Goal: Check status: Check status

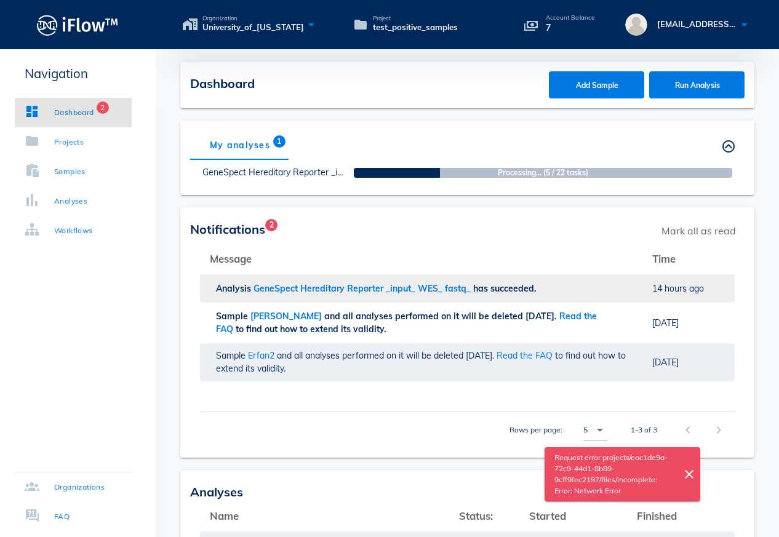
scroll to position [104, 0]
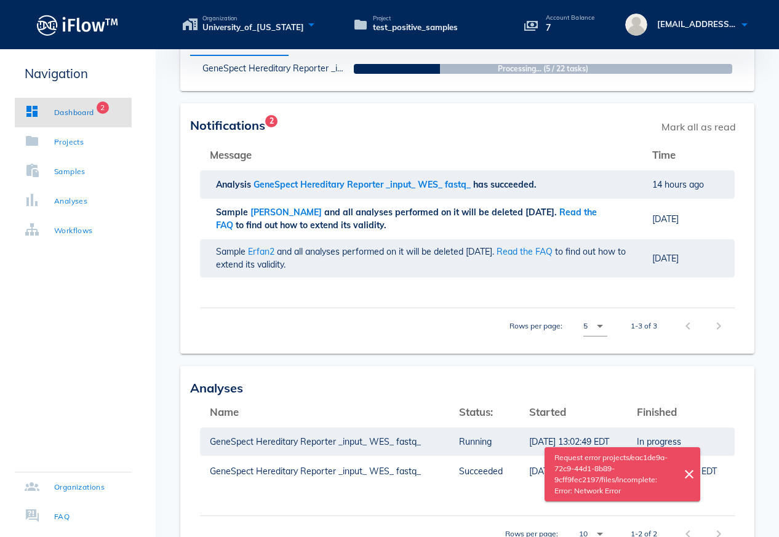
click at [455, 138] on div "Notifications 2 Mark all as read" at bounding box center [467, 126] width 554 height 27
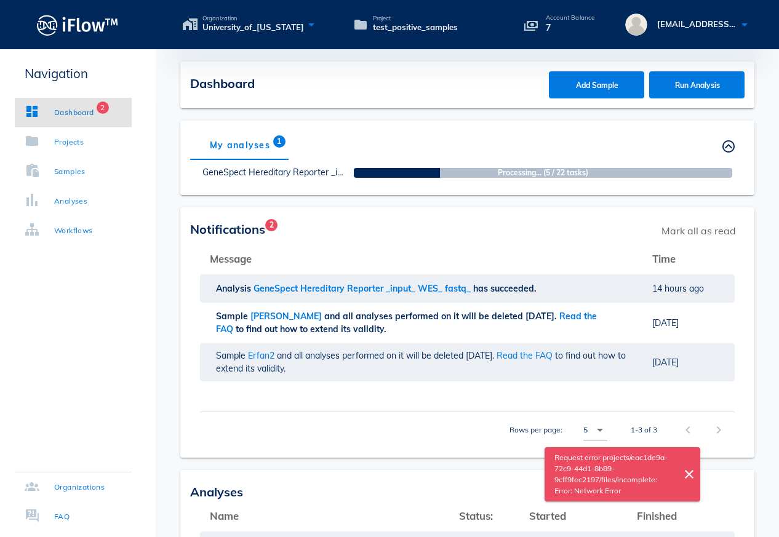
click at [459, 221] on div "Notifications 2 Mark all as read" at bounding box center [467, 230] width 554 height 27
click at [348, 138] on div "My analyses 1 Others' analyses" at bounding box center [467, 145] width 554 height 30
click at [246, 145] on div "My analyses 1" at bounding box center [240, 145] width 100 height 30
click at [543, 139] on div "My analyses 1 Others' analyses" at bounding box center [467, 145] width 554 height 30
click at [71, 116] on div "Dashboard" at bounding box center [74, 112] width 40 height 12
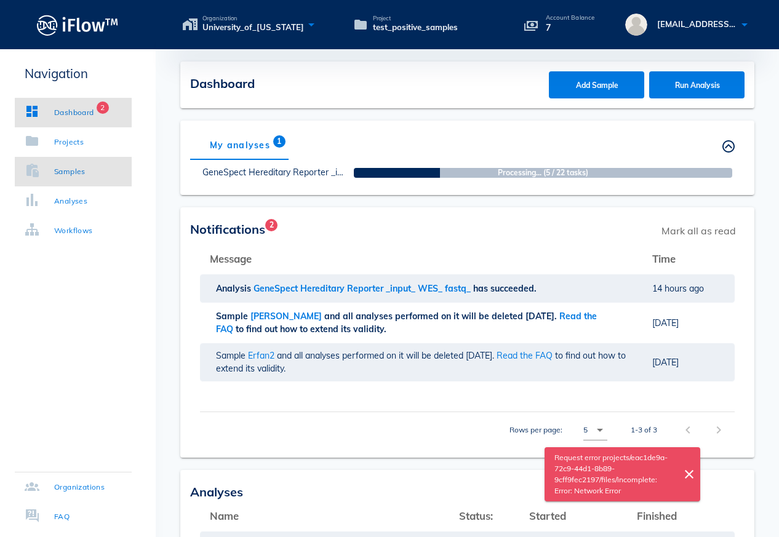
click at [66, 180] on link "Samples" at bounding box center [73, 172] width 117 height 30
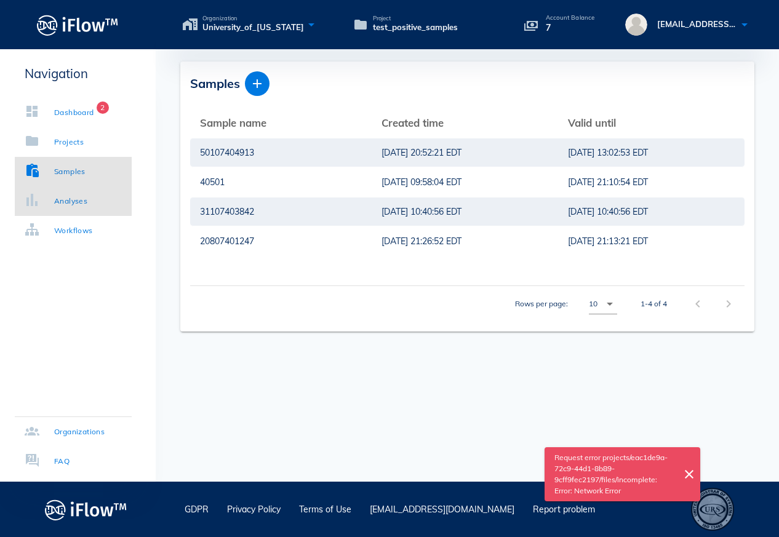
click at [67, 205] on div "Analyses" at bounding box center [70, 201] width 33 height 12
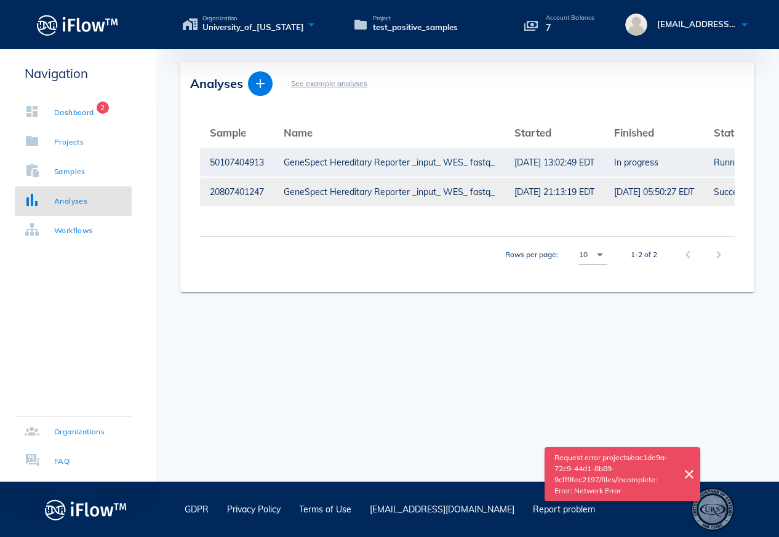
click at [383, 191] on div "GeneSpect Hereditary Reporter _input_ WES_ fastq_" at bounding box center [389, 192] width 211 height 28
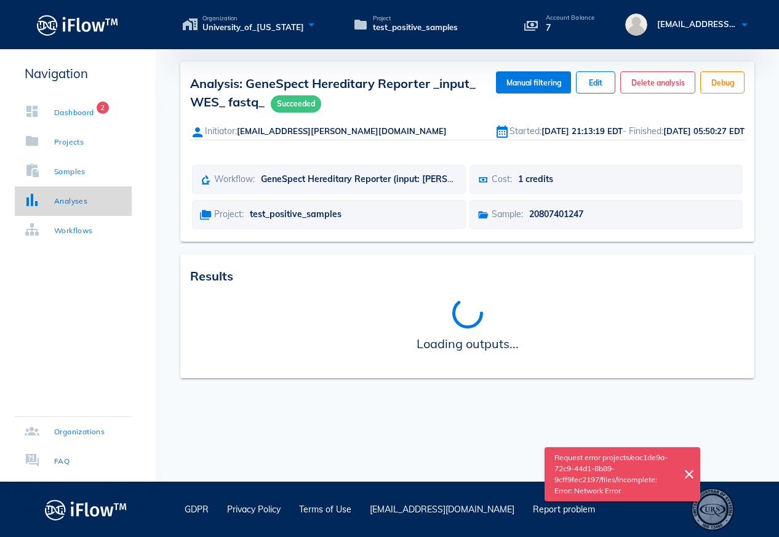
click at [65, 203] on div "Analyses" at bounding box center [70, 201] width 33 height 12
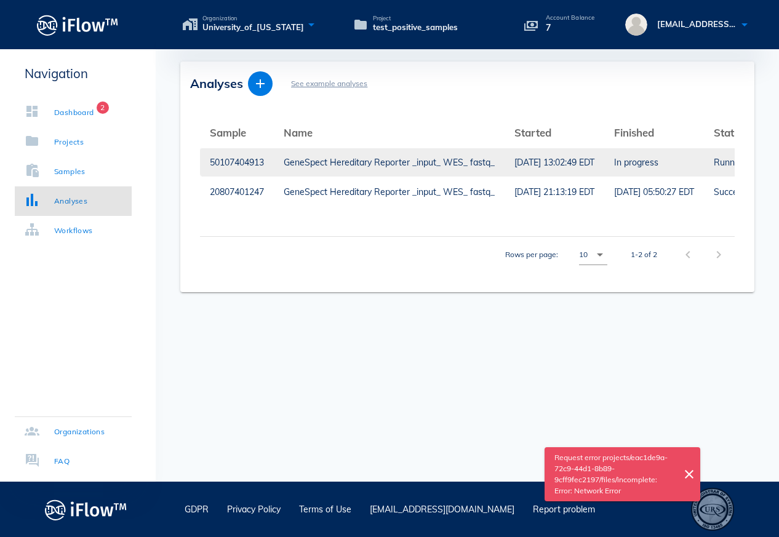
click at [415, 160] on div "GeneSpect Hereditary Reporter _input_ WES_ fastq_" at bounding box center [389, 162] width 211 height 28
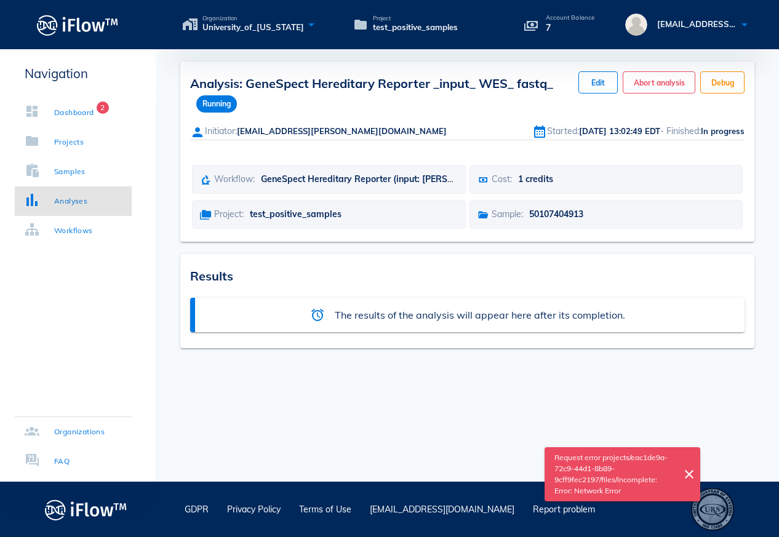
click at [380, 319] on div "Analysis: GeneSpect Hereditary Reporter _input_ WES_ fastq_ Running Manual filt…" at bounding box center [467, 205] width 623 height 287
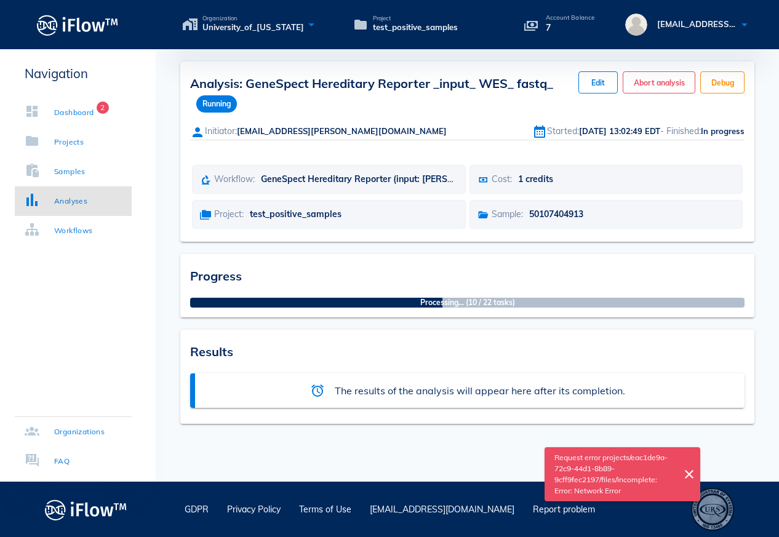
click at [466, 339] on div "Results alarm The results of the analysis will appear here after its completion." at bounding box center [467, 377] width 574 height 94
click at [250, 464] on div "Analysis: GeneSpect Hereditary Reporter _input_ WES_ fastq_ Running Manual filt…" at bounding box center [467, 265] width 623 height 432
click at [73, 113] on div "Dashboard" at bounding box center [74, 112] width 40 height 12
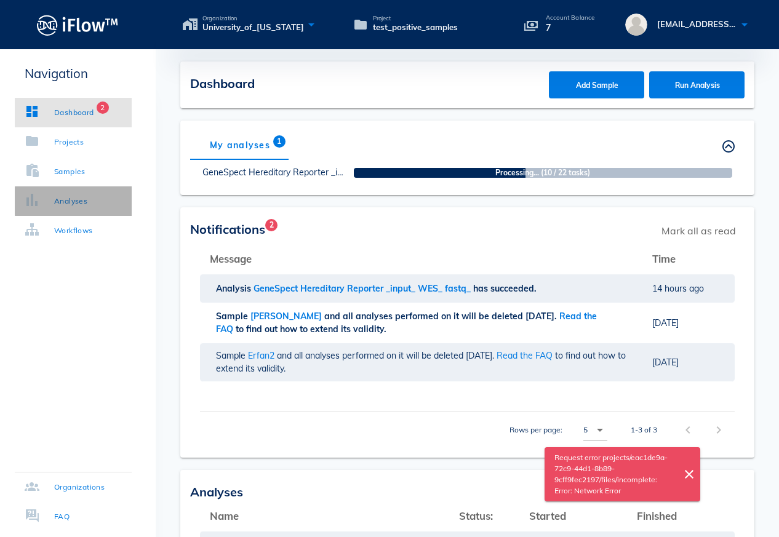
click at [63, 207] on link "Analyses" at bounding box center [73, 201] width 117 height 30
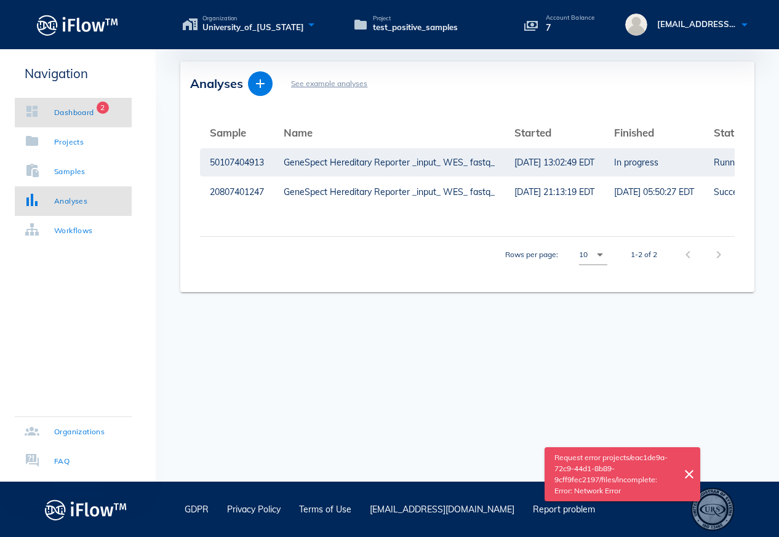
click at [70, 109] on div "Dashboard" at bounding box center [74, 112] width 40 height 12
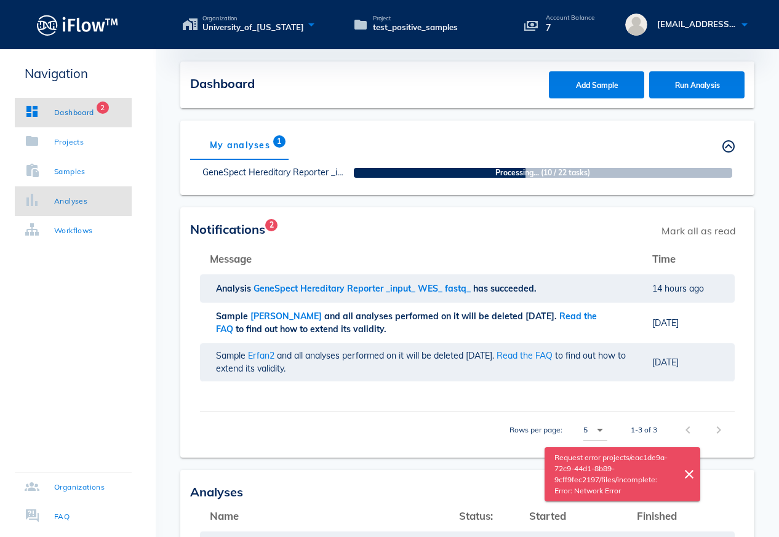
click at [66, 205] on div "Analyses" at bounding box center [70, 201] width 33 height 12
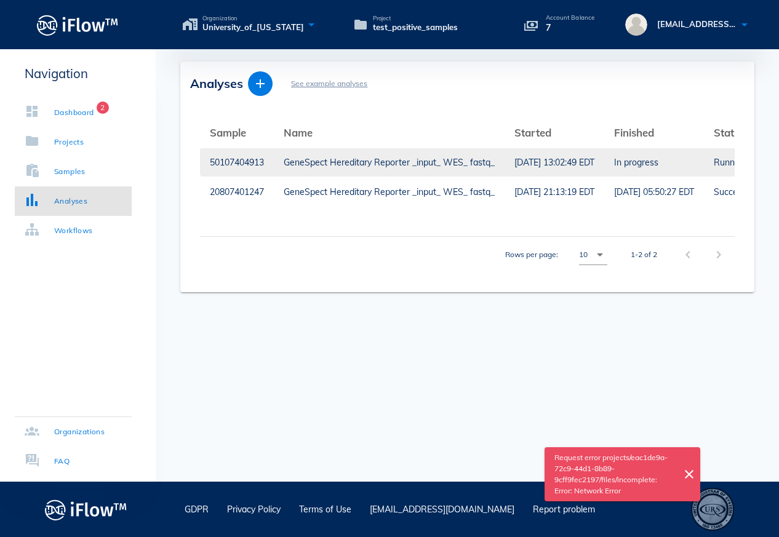
click at [489, 165] on div "GeneSpect Hereditary Reporter _input_ WES_ fastq_" at bounding box center [389, 162] width 211 height 28
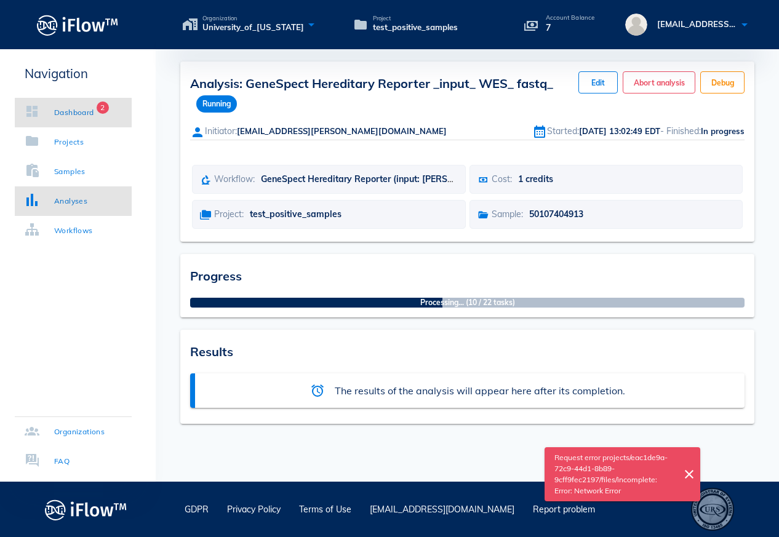
click at [62, 114] on div "Dashboard" at bounding box center [74, 112] width 40 height 12
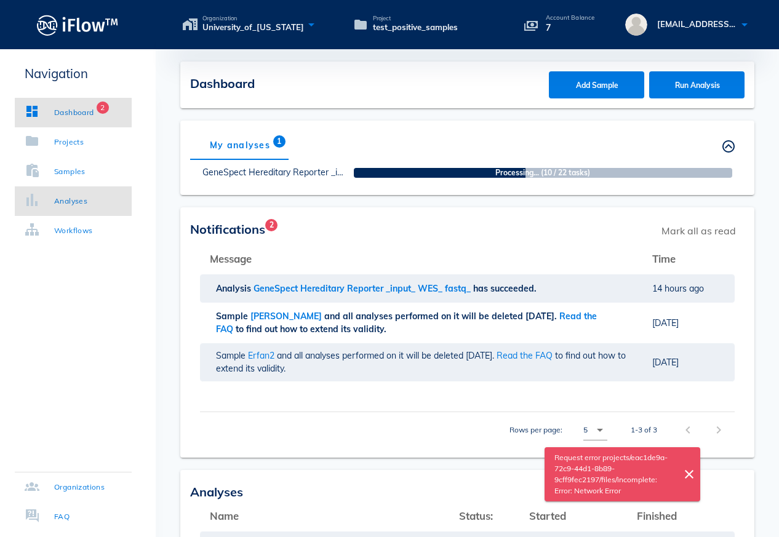
click at [71, 207] on div "Analyses" at bounding box center [70, 201] width 33 height 12
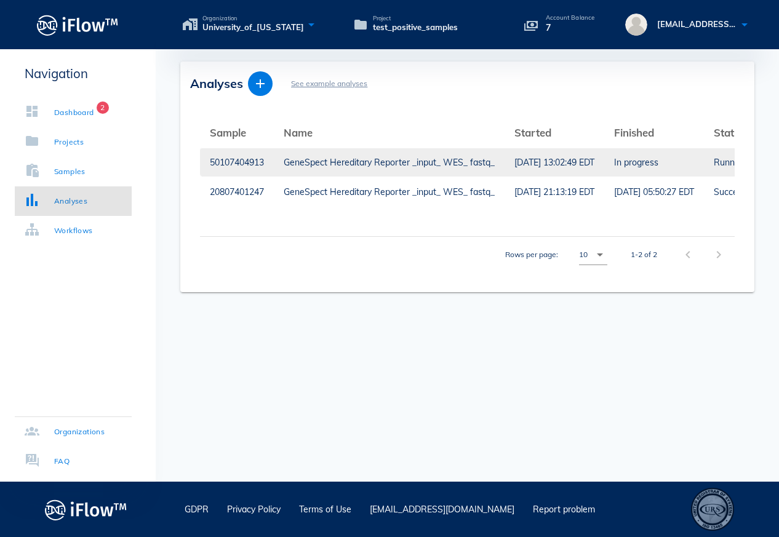
click at [567, 162] on div "[DATE] 13:02:49 EDT" at bounding box center [554, 162] width 80 height 28
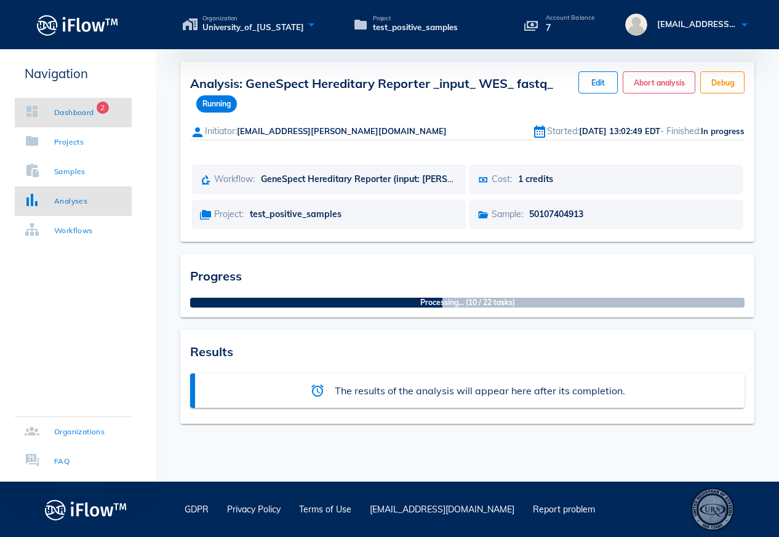
click at [76, 115] on div "Dashboard" at bounding box center [74, 112] width 40 height 12
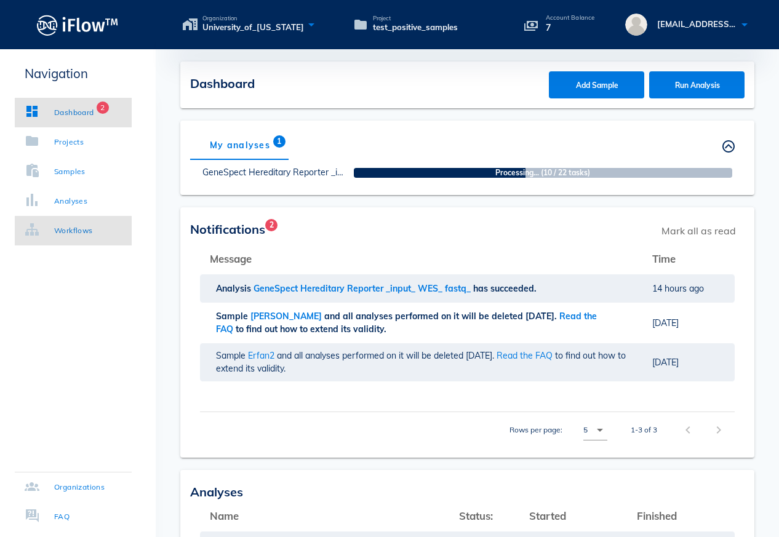
click at [73, 236] on div "Workflows" at bounding box center [73, 231] width 39 height 12
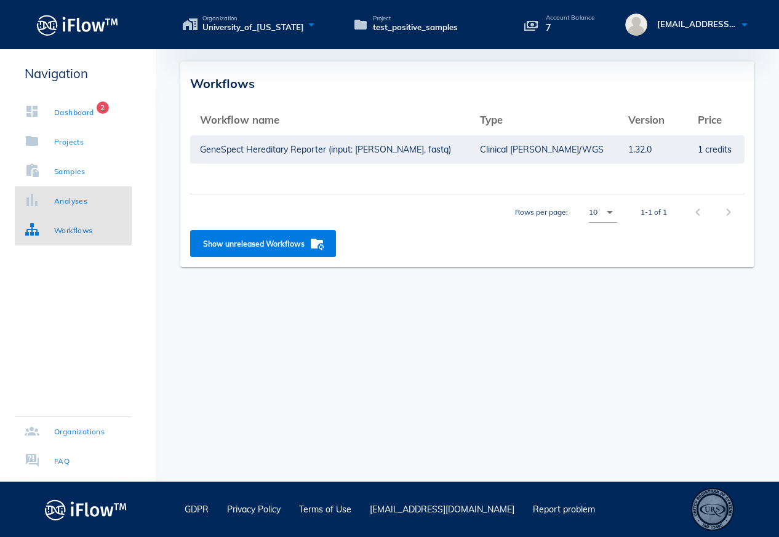
click at [77, 201] on div "Analyses" at bounding box center [70, 201] width 33 height 12
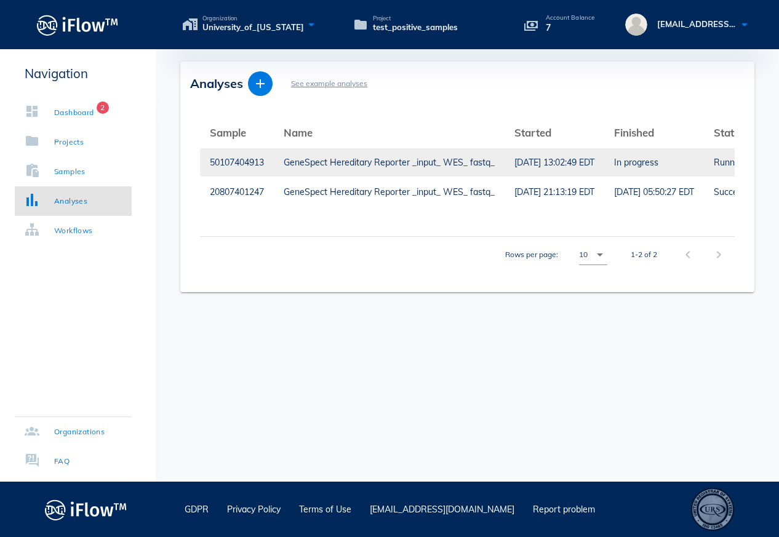
click at [583, 162] on div "[DATE] 13:02:49 EDT" at bounding box center [554, 162] width 80 height 28
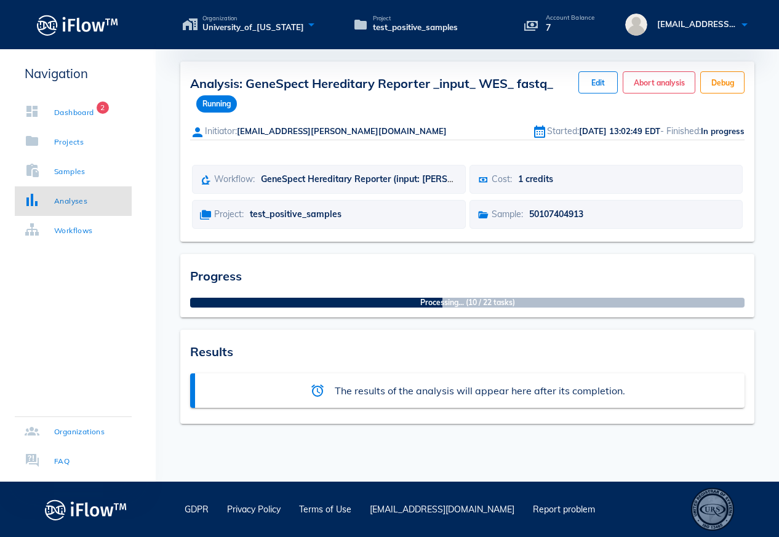
drag, startPoint x: 616, startPoint y: 357, endPoint x: 228, endPoint y: 361, distance: 388.2
click at [229, 361] on div "Results alarm The results of the analysis will appear here after its completion." at bounding box center [467, 377] width 574 height 94
click at [53, 308] on div "Navigation Dashboard 2 Projects Samples Analyses Workflows Organizations FAQ" at bounding box center [78, 265] width 156 height 432
